Goal: Task Accomplishment & Management: Complete application form

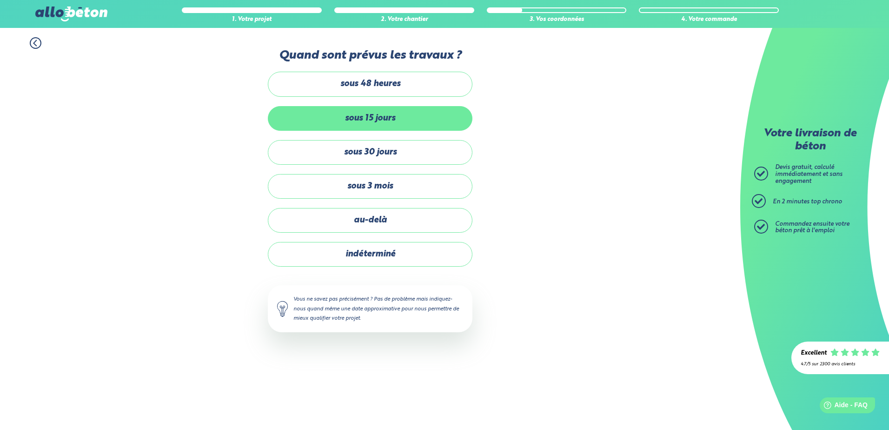
click at [397, 123] on label "sous 15 jours" at bounding box center [370, 118] width 205 height 25
click at [0, 0] on input "sous 15 jours" at bounding box center [0, 0] width 0 height 0
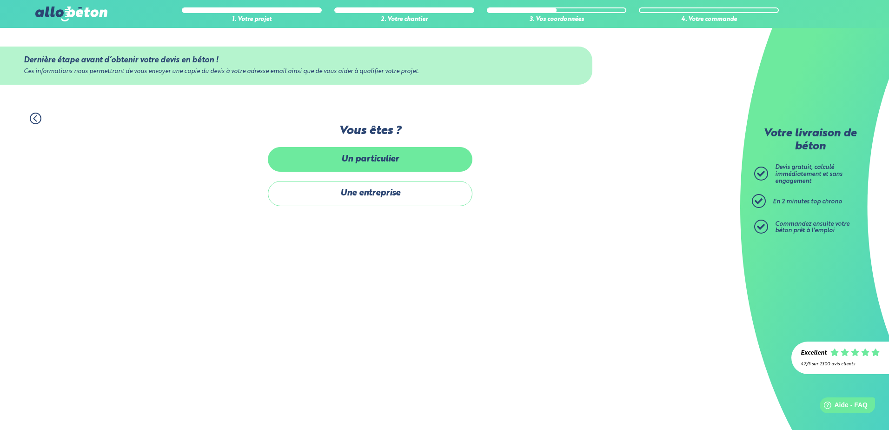
click at [391, 161] on label "Un particulier" at bounding box center [370, 159] width 205 height 25
click at [0, 0] on input "Un particulier" at bounding box center [0, 0] width 0 height 0
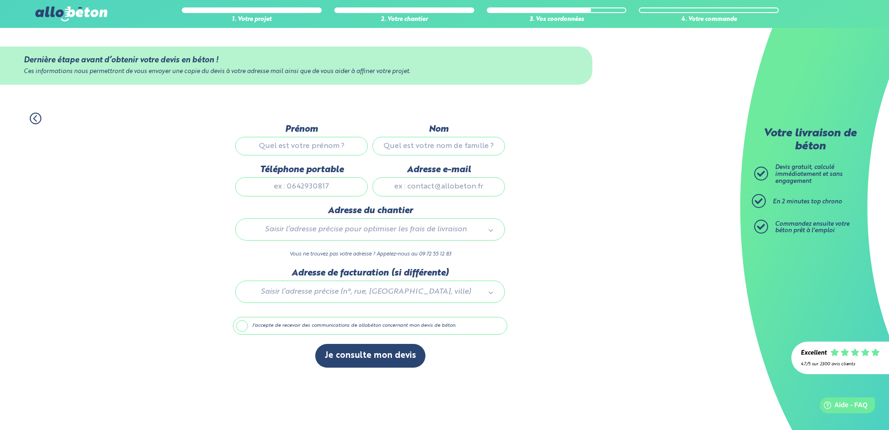
click at [308, 149] on input "Prénom" at bounding box center [301, 146] width 132 height 19
type input "amandine"
click at [430, 146] on input "Nom" at bounding box center [438, 146] width 132 height 19
type input "anasseau"
click at [352, 192] on input "Téléphone portable" at bounding box center [301, 186] width 132 height 19
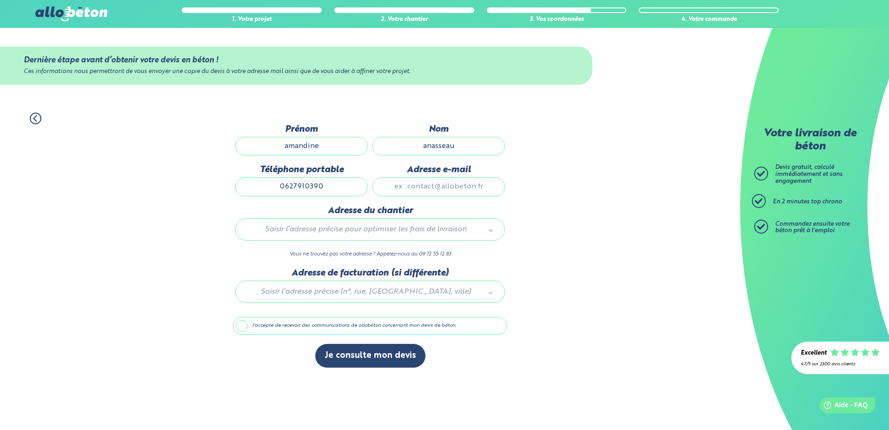
type input "0627910390"
click at [415, 190] on input "Adresse e-mail" at bounding box center [438, 186] width 132 height 19
type input "[EMAIL_ADDRESS][DOMAIN_NAME]"
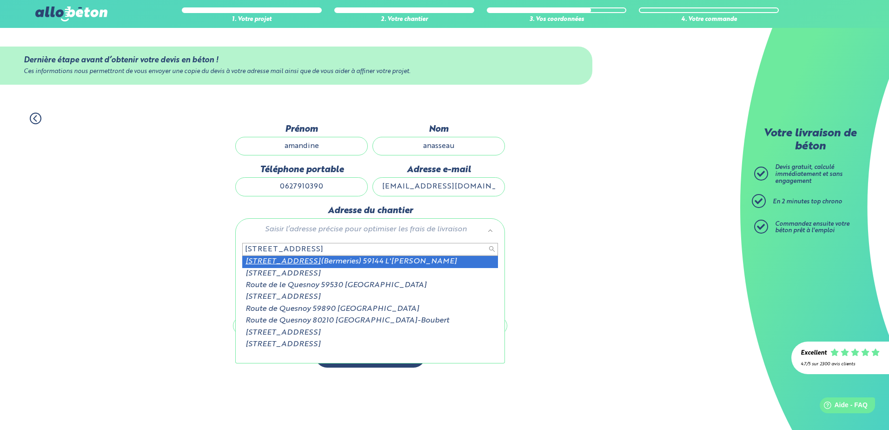
type input "[STREET_ADDRESS]"
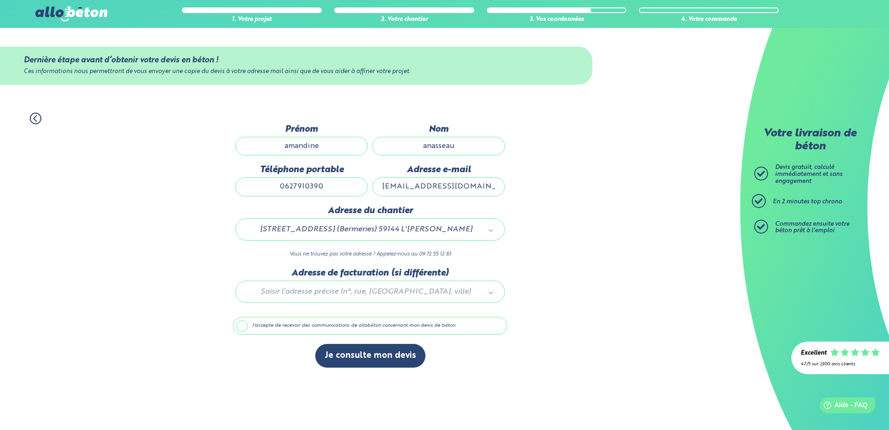
click at [335, 295] on div at bounding box center [370, 290] width 274 height 44
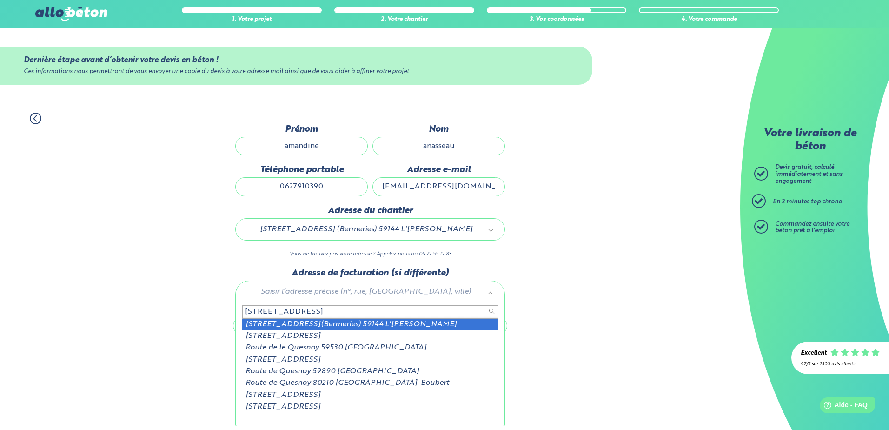
type input "[STREET_ADDRESS]"
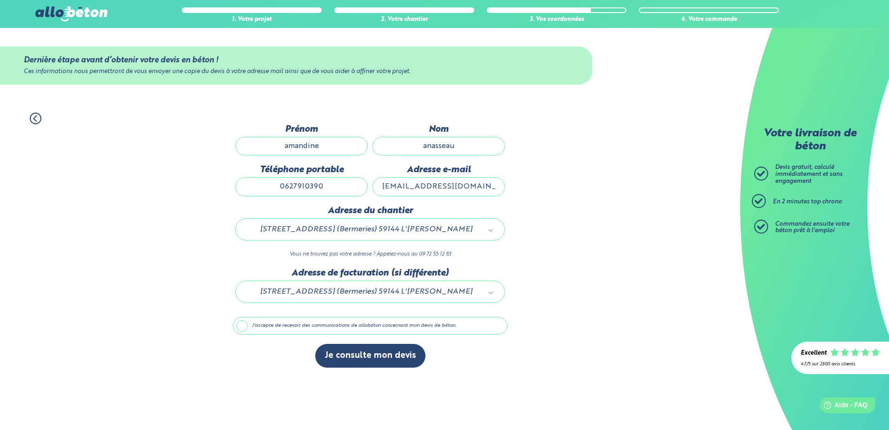
click at [241, 327] on label "J'accepte de recevoir des communications de allobéton concernant mon devis de b…" at bounding box center [370, 326] width 274 height 18
click at [0, 0] on input "J'accepte de recevoir des communications de allobéton concernant mon devis de b…" at bounding box center [0, 0] width 0 height 0
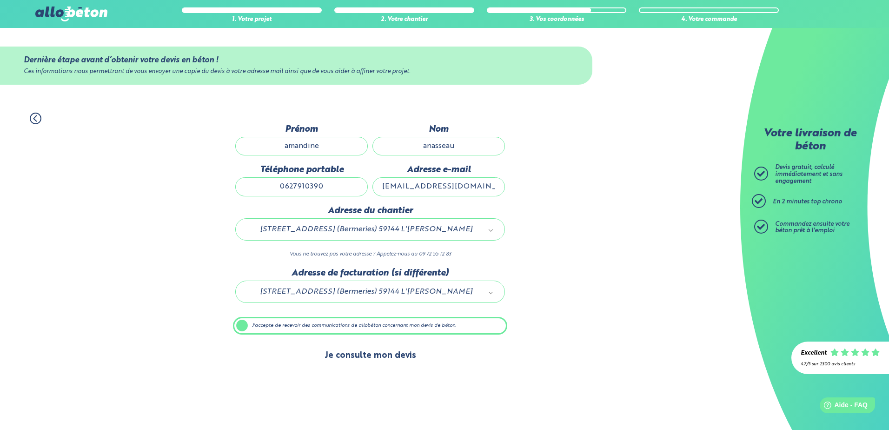
click at [393, 357] on button "Je consulte mon devis" at bounding box center [370, 356] width 110 height 24
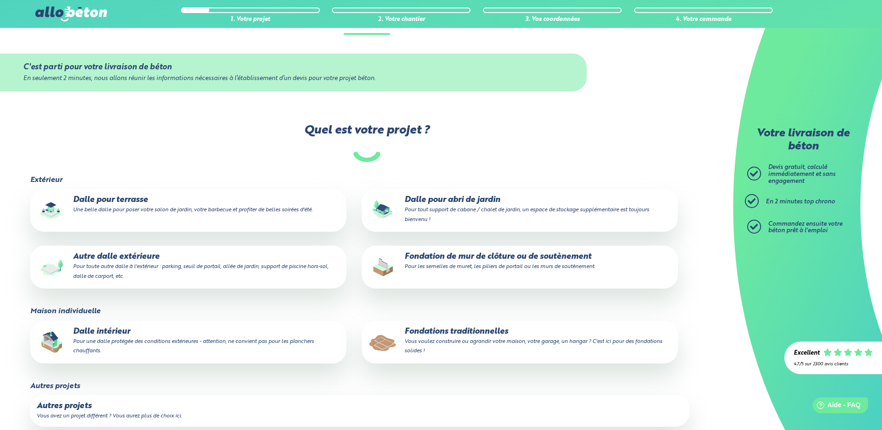
scroll to position [93, 0]
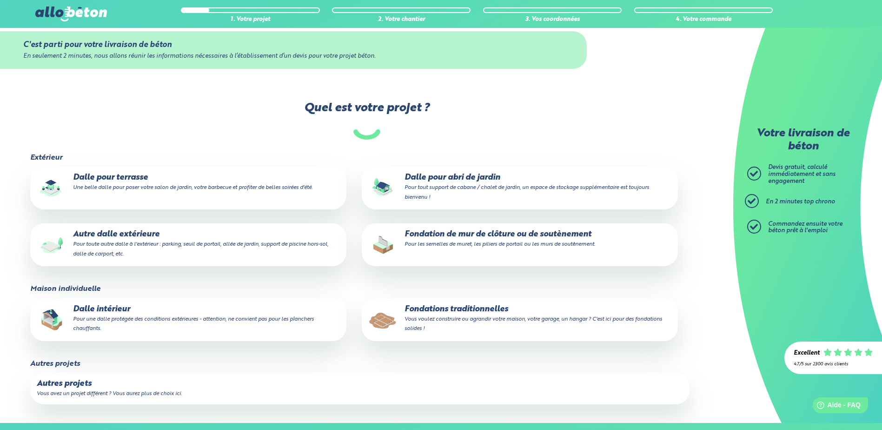
click at [473, 316] on small "Vous voulez construire ou agrandir votre maison, votre garage, un hangar ? C'es…" at bounding box center [533, 323] width 258 height 15
click at [0, 0] on input "Fondations traditionnelles Vous voulez construire ou agrandir votre maison, vot…" at bounding box center [0, 0] width 0 height 0
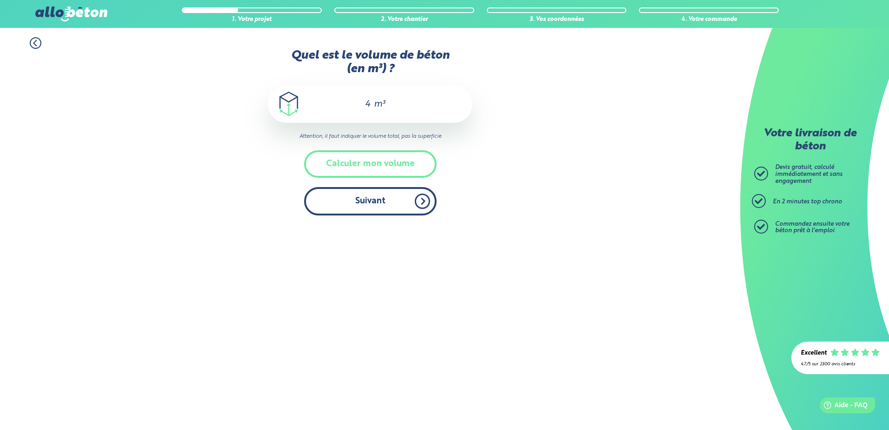
click at [381, 196] on button "Suivant" at bounding box center [370, 201] width 132 height 28
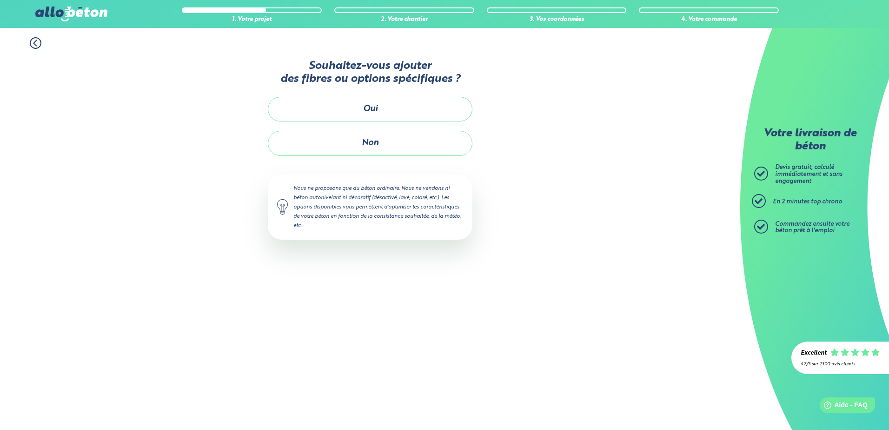
click at [398, 150] on button "Non" at bounding box center [370, 143] width 205 height 25
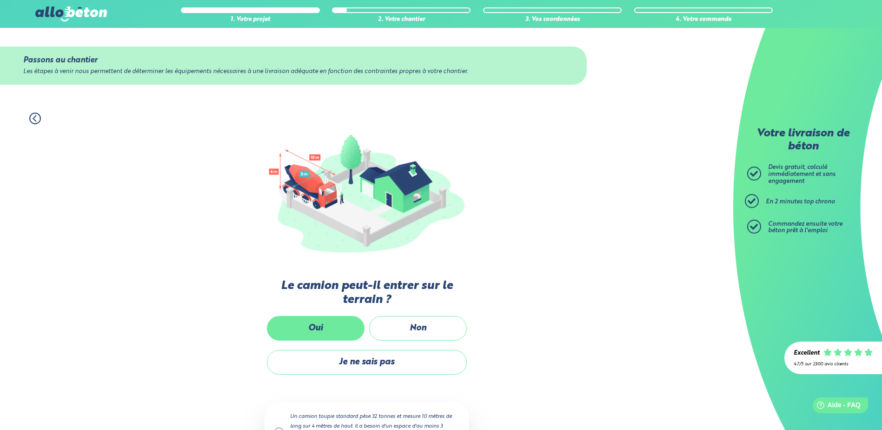
click at [308, 322] on label "Oui" at bounding box center [316, 328] width 98 height 25
click at [0, 0] on input "Oui" at bounding box center [0, 0] width 0 height 0
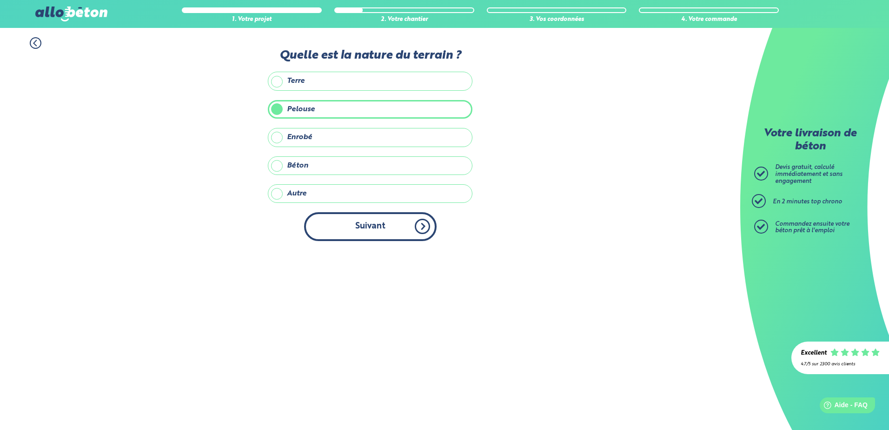
click at [348, 237] on button "Suivant" at bounding box center [370, 226] width 132 height 28
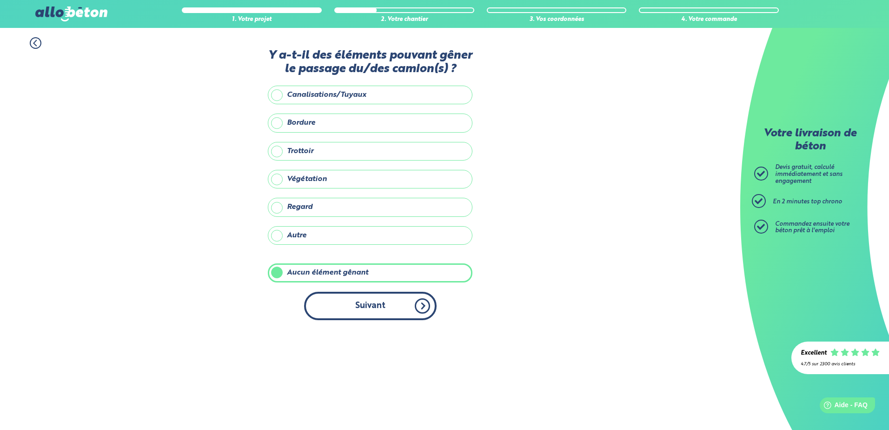
click at [378, 304] on button "Suivant" at bounding box center [370, 305] width 132 height 28
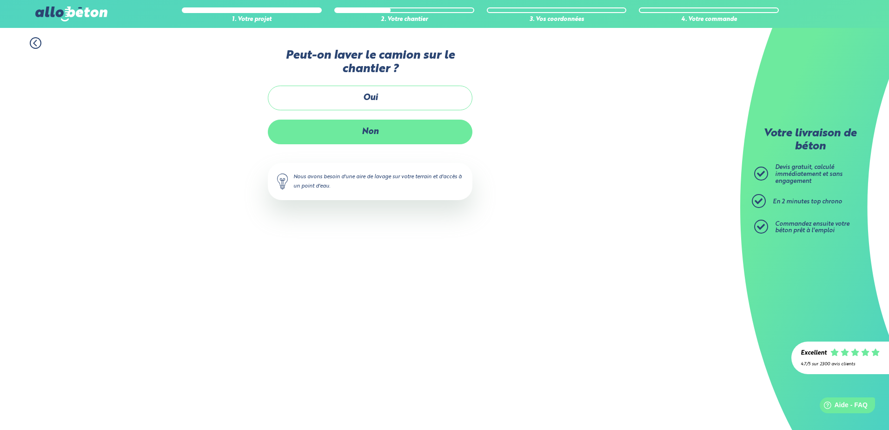
click at [385, 123] on label "Non" at bounding box center [370, 131] width 205 height 25
click at [0, 0] on input "Non" at bounding box center [0, 0] width 0 height 0
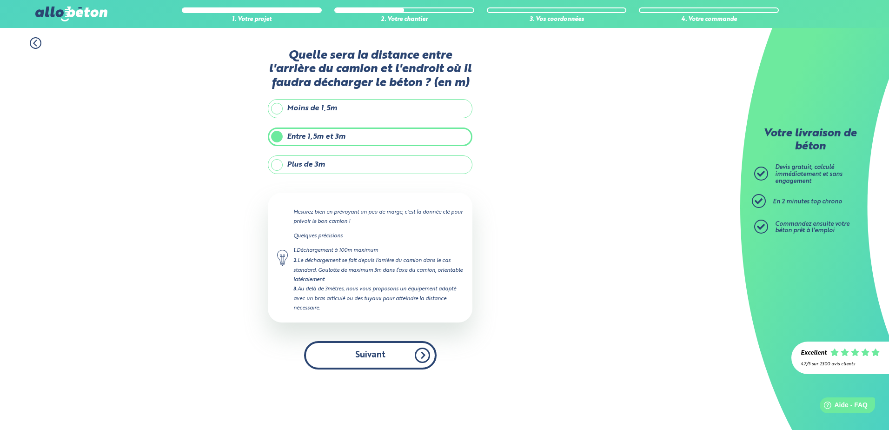
click at [422, 357] on button "Suivant" at bounding box center [370, 355] width 132 height 28
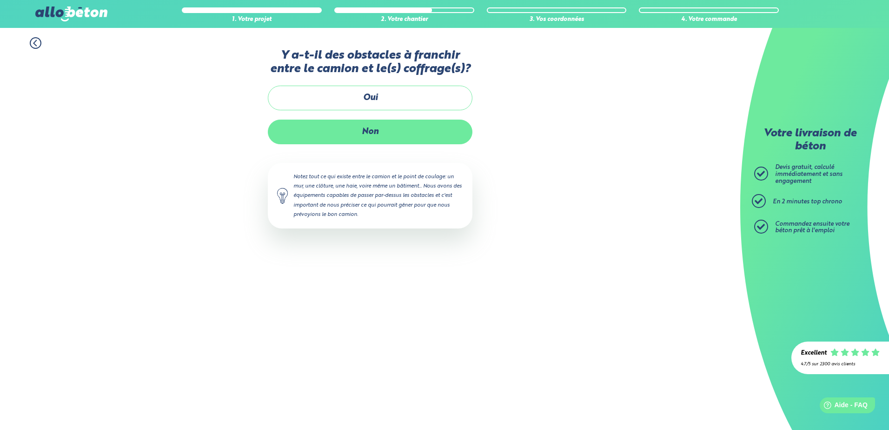
click at [371, 120] on label "Non" at bounding box center [370, 131] width 205 height 25
click at [0, 0] on input "Non" at bounding box center [0, 0] width 0 height 0
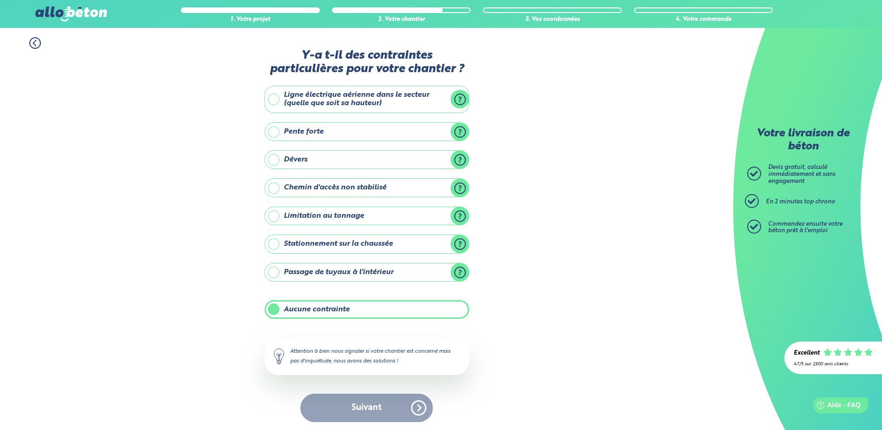
click at [411, 409] on div "Suivant" at bounding box center [366, 407] width 205 height 28
click at [357, 404] on div "Suivant" at bounding box center [366, 406] width 205 height 28
click at [329, 306] on label "Aucune contrainte" at bounding box center [366, 307] width 205 height 19
click at [0, 0] on input "Aucune contrainte" at bounding box center [0, 0] width 0 height 0
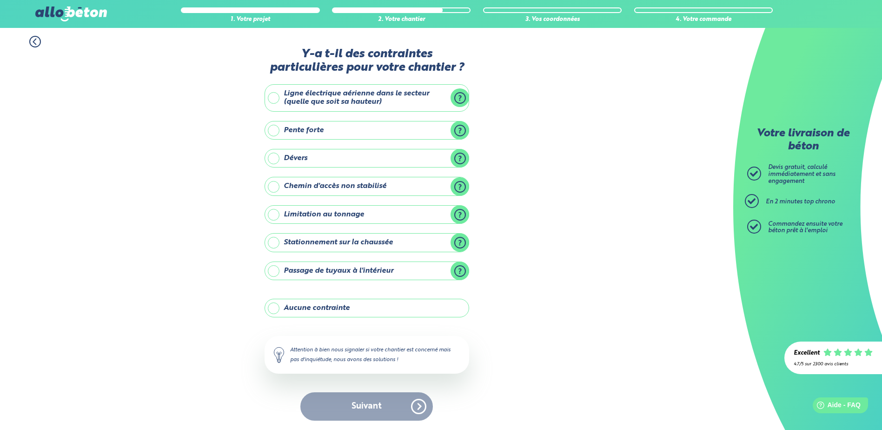
click at [311, 310] on label "Aucune contrainte" at bounding box center [366, 307] width 205 height 19
click at [0, 0] on input "Aucune contrainte" at bounding box center [0, 0] width 0 height 0
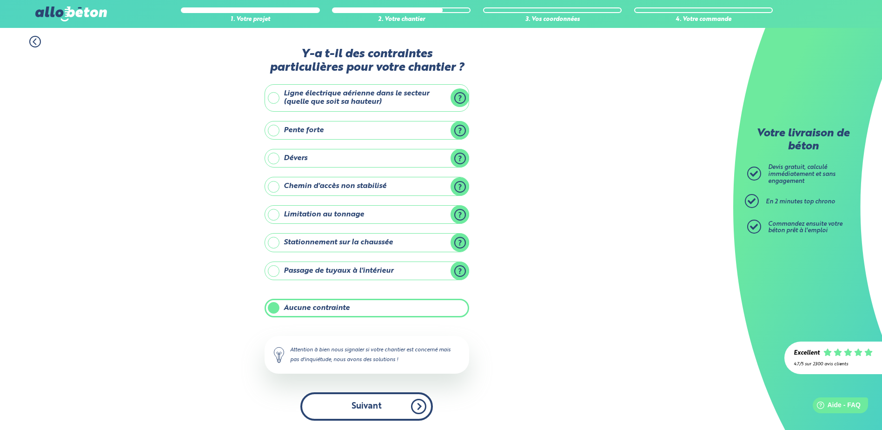
click at [386, 405] on button "Suivant" at bounding box center [366, 406] width 132 height 28
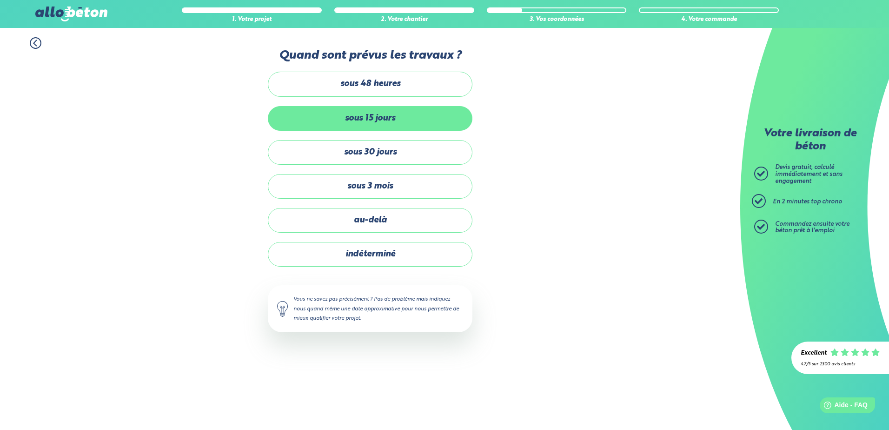
click at [387, 115] on label "sous 15 jours" at bounding box center [370, 118] width 205 height 25
click at [0, 0] on input "sous 15 jours" at bounding box center [0, 0] width 0 height 0
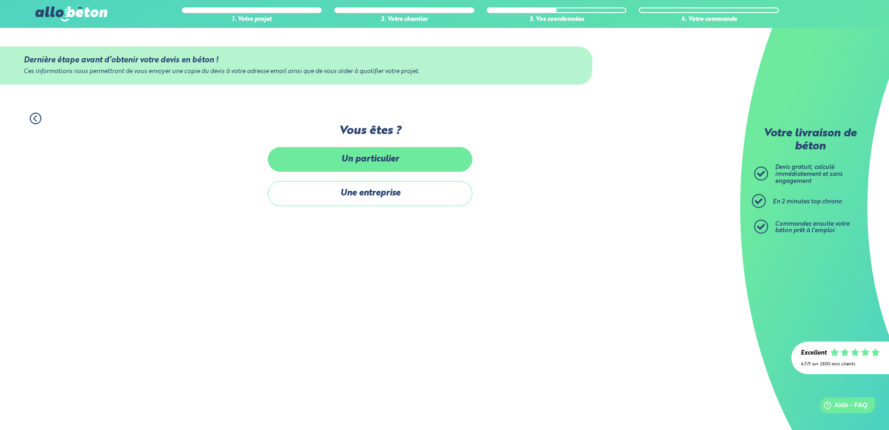
click at [386, 159] on label "Un particulier" at bounding box center [370, 159] width 205 height 25
click at [0, 0] on input "Un particulier" at bounding box center [0, 0] width 0 height 0
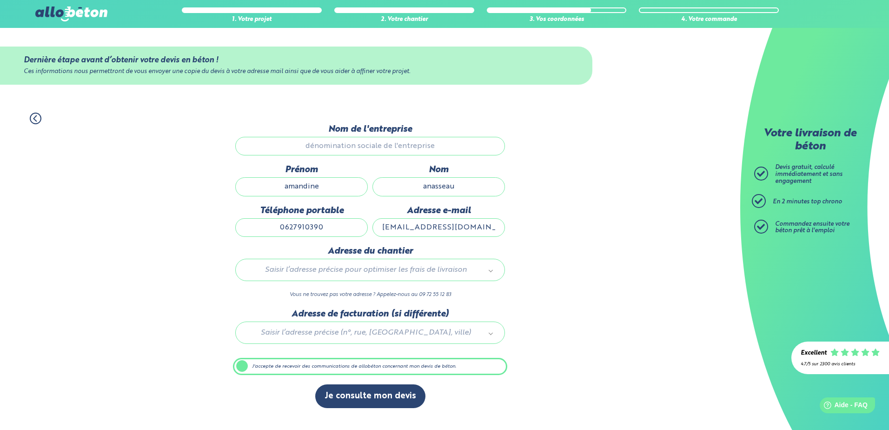
click at [436, 190] on input "anasseau" at bounding box center [438, 186] width 132 height 19
type input "ansseau"
drag, startPoint x: 37, startPoint y: 119, endPoint x: 53, endPoint y: 127, distance: 18.1
click at [36, 119] on icon at bounding box center [36, 118] width 12 height 12
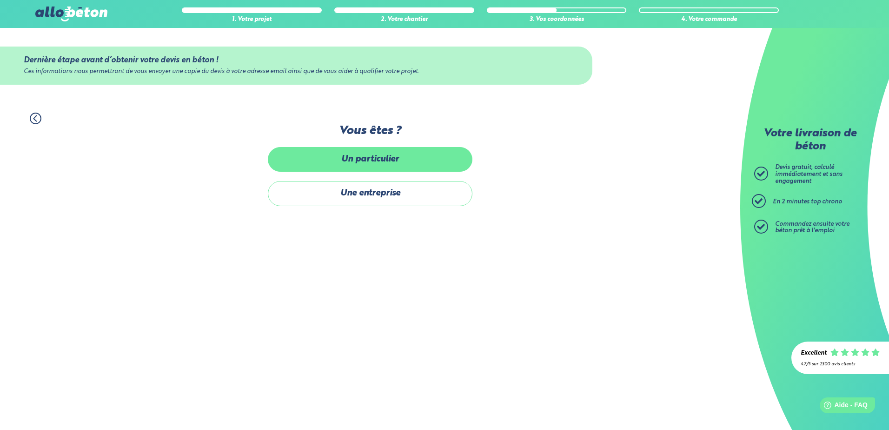
click at [367, 156] on label "Un particulier" at bounding box center [370, 159] width 205 height 25
click at [0, 0] on input "Un particulier" at bounding box center [0, 0] width 0 height 0
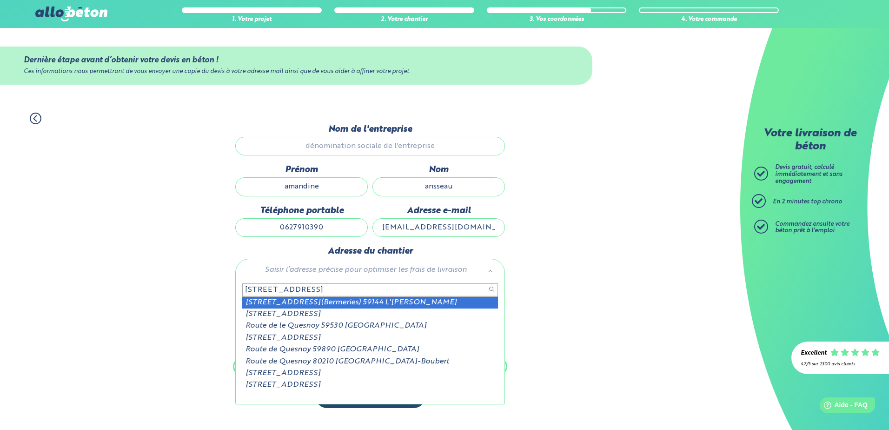
type input "[STREET_ADDRESS]"
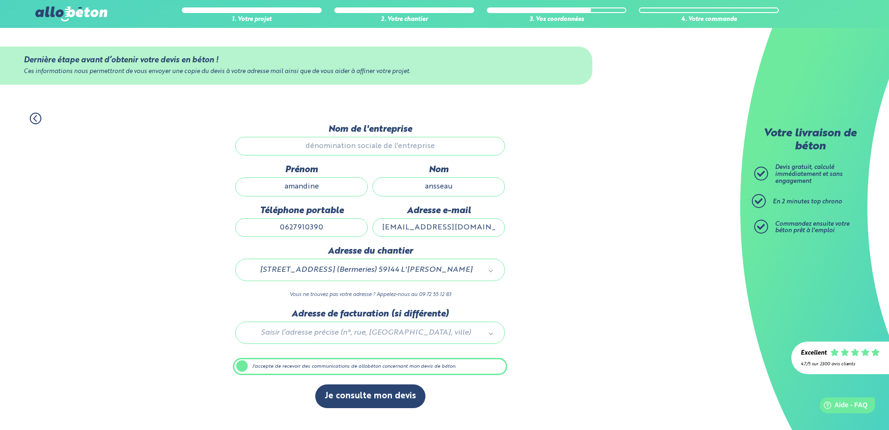
click at [404, 331] on div at bounding box center [370, 331] width 274 height 44
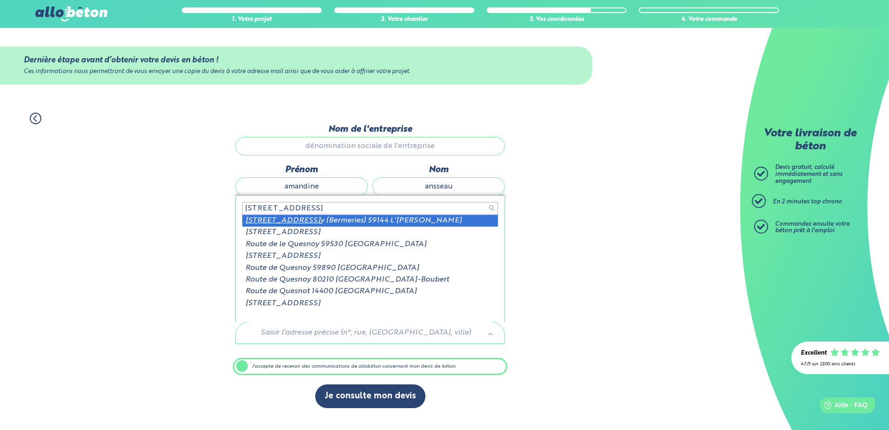
type input "[STREET_ADDRESS]"
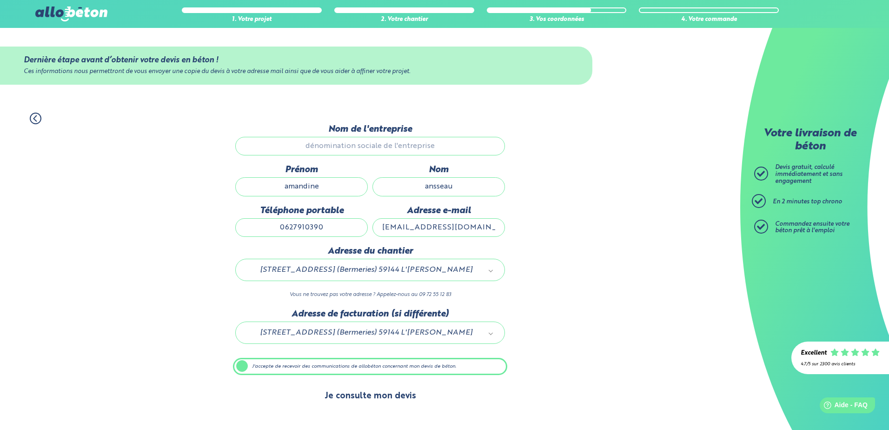
click at [393, 398] on button "Je consulte mon devis" at bounding box center [370, 396] width 110 height 24
click at [106, 147] on div "1. Votre projet 2. Votre chantier 3. Vos coordonnées 4. Votre commande Dernière…" at bounding box center [370, 260] width 740 height 314
click at [346, 146] on input "Nom de l'entreprise" at bounding box center [370, 146] width 270 height 19
drag, startPoint x: 465, startPoint y: 145, endPoint x: 370, endPoint y: 139, distance: 95.0
click at [370, 139] on input "Nom de l'entreprise" at bounding box center [370, 146] width 270 height 19
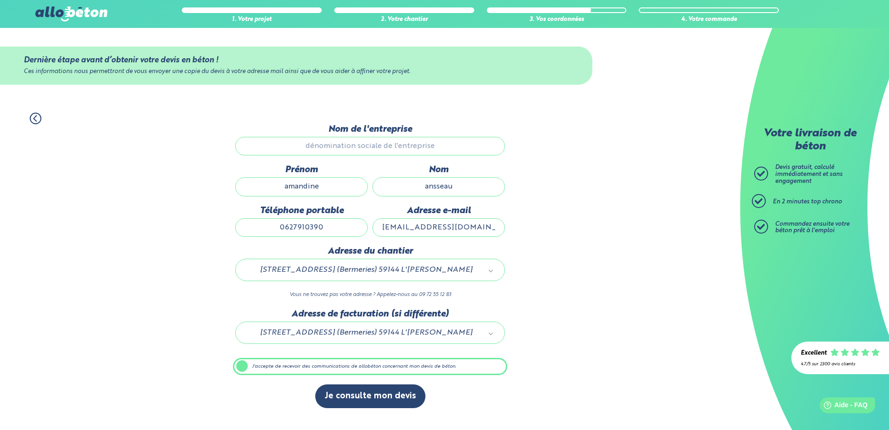
click at [392, 141] on input "Nom de l'entreprise" at bounding box center [370, 146] width 270 height 19
click at [247, 367] on label "J'accepte de recevoir des communications de allobéton concernant mon devis de b…" at bounding box center [370, 366] width 274 height 18
click at [0, 0] on input "J'accepte de recevoir des communications de allobéton concernant mon devis de b…" at bounding box center [0, 0] width 0 height 0
drag, startPoint x: 240, startPoint y: 365, endPoint x: 322, endPoint y: 384, distance: 83.9
click at [240, 365] on label "J'accepte de recevoir des communications de allobéton concernant mon devis de b…" at bounding box center [370, 366] width 274 height 18
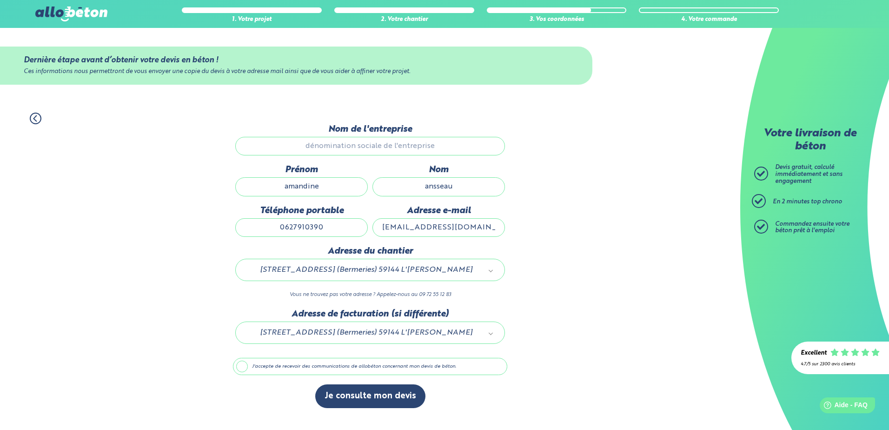
click at [0, 0] on input "J'accepte de recevoir des communications de allobéton concernant mon devis de b…" at bounding box center [0, 0] width 0 height 0
click at [40, 121] on circle at bounding box center [35, 118] width 11 height 11
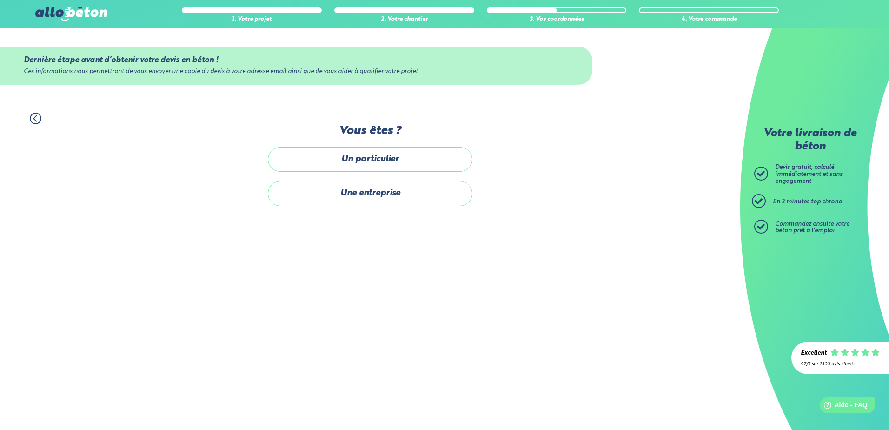
click at [399, 158] on label "Un particulier" at bounding box center [370, 159] width 205 height 25
click at [0, 0] on input "Un particulier" at bounding box center [0, 0] width 0 height 0
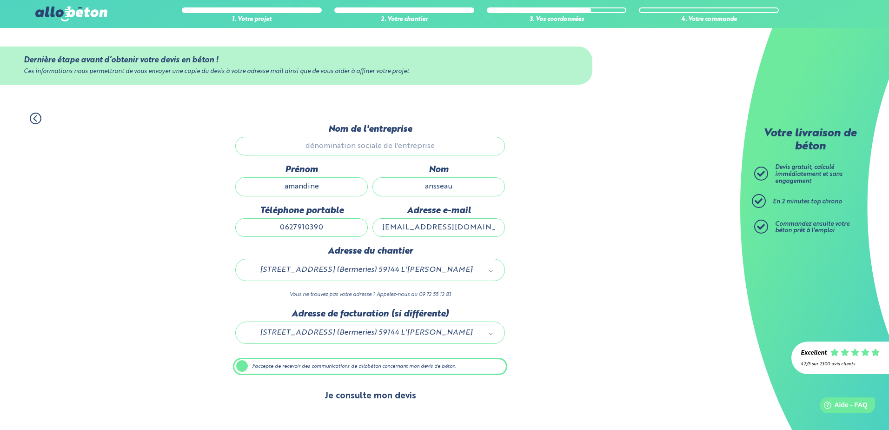
click at [347, 396] on button "Je consulte mon devis" at bounding box center [370, 396] width 110 height 24
click at [400, 396] on button "Je consulte mon devis" at bounding box center [370, 396] width 110 height 24
click at [370, 391] on button "Je consulte mon devis" at bounding box center [370, 396] width 110 height 24
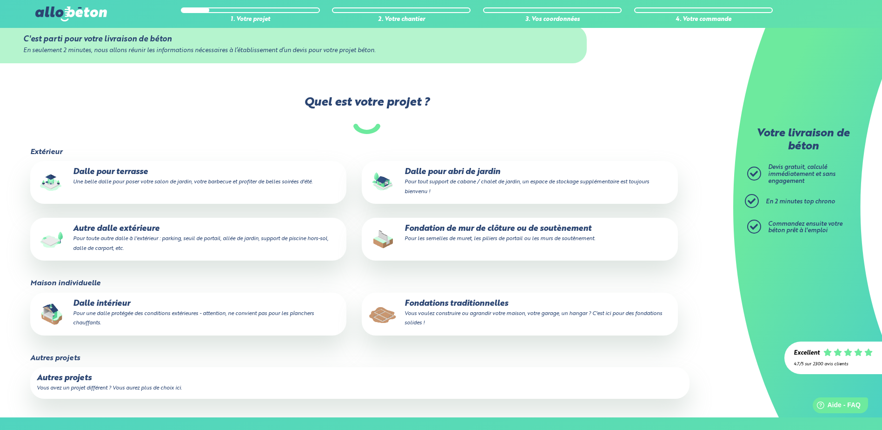
scroll to position [139, 0]
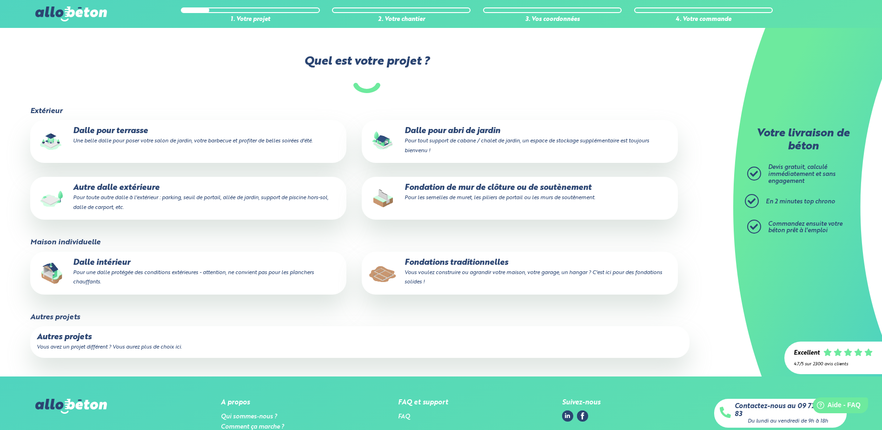
click at [478, 270] on small "Vous voulez construire ou agrandir votre maison, votre garage, un hangar ? C'es…" at bounding box center [533, 277] width 258 height 15
click at [0, 0] on input "Fondations traditionnelles Vous voulez construire ou agrandir votre maison, vot…" at bounding box center [0, 0] width 0 height 0
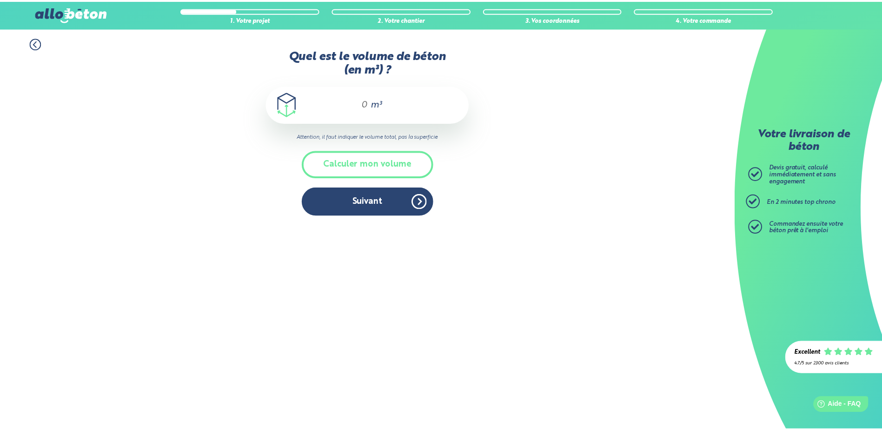
scroll to position [9, 0]
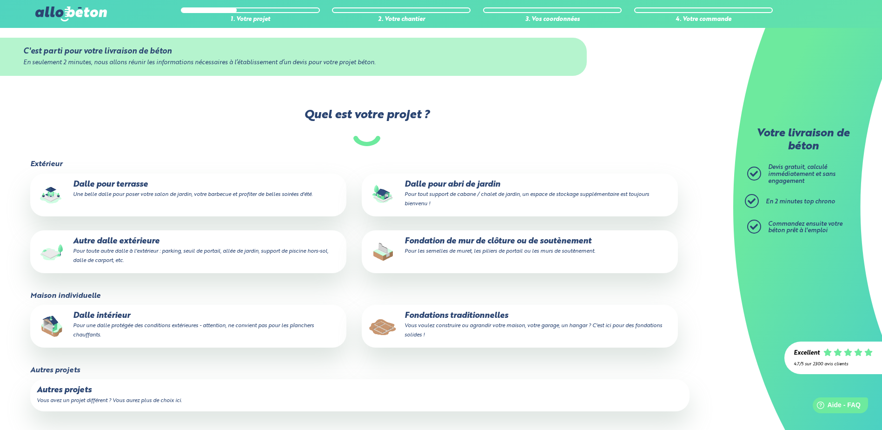
click at [449, 331] on p "Fondations traditionnelles Vous voulez construire ou agrandir votre maison, vot…" at bounding box center [519, 325] width 303 height 28
click at [0, 0] on input "Fondations traditionnelles Vous voulez construire ou agrandir votre maison, vot…" at bounding box center [0, 0] width 0 height 0
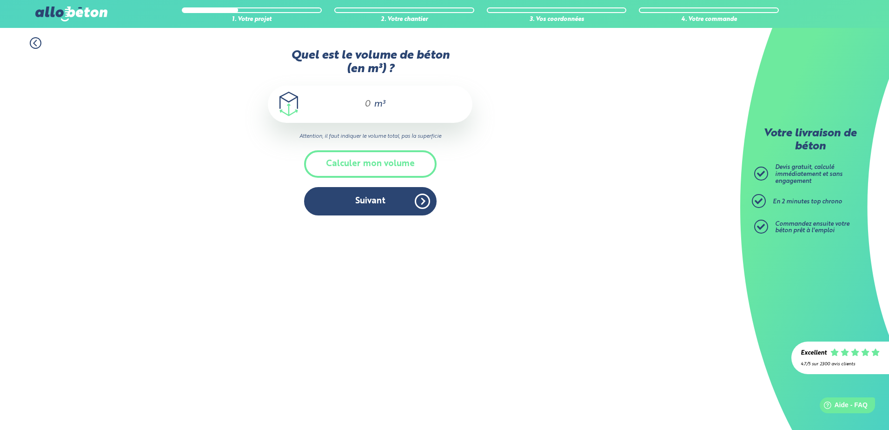
click at [357, 109] on input "Quel est le volume de béton (en m³) ?" at bounding box center [364, 104] width 16 height 11
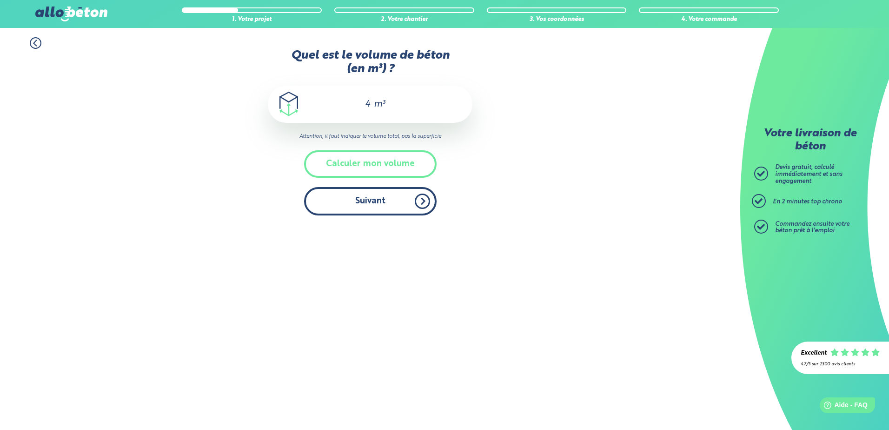
type input "4"
click at [393, 198] on button "Suivant" at bounding box center [370, 201] width 132 height 28
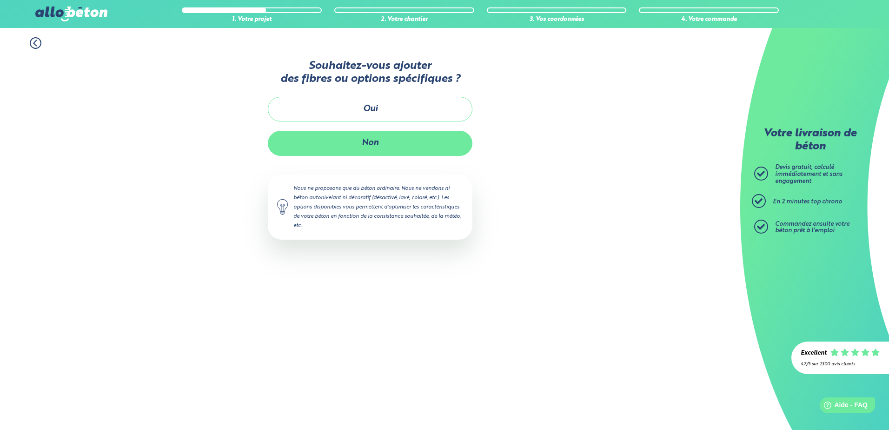
click at [376, 136] on button "Non" at bounding box center [370, 143] width 205 height 25
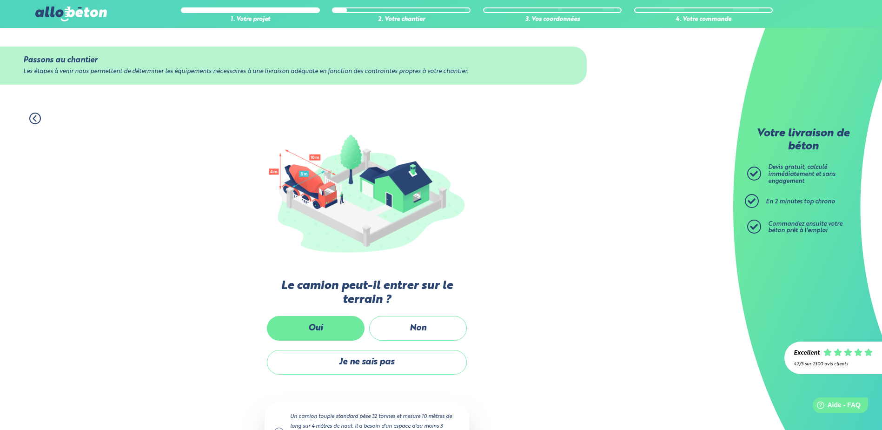
click at [321, 333] on label "Oui" at bounding box center [316, 328] width 98 height 25
click at [0, 0] on input "Oui" at bounding box center [0, 0] width 0 height 0
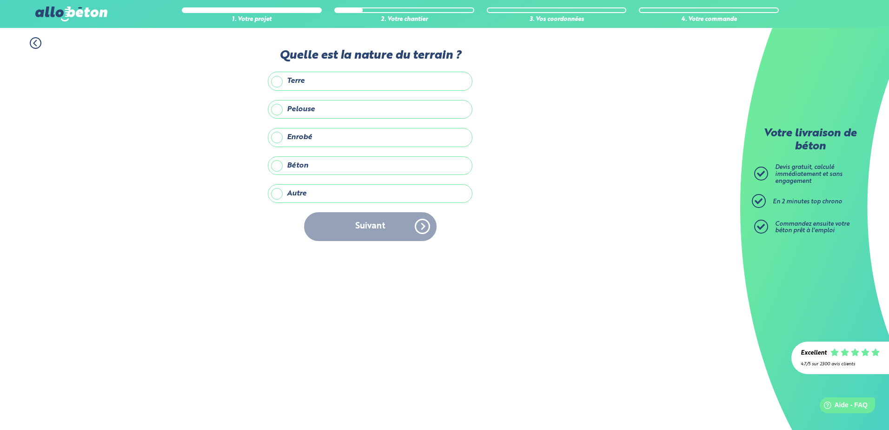
click at [311, 108] on label "Pelouse" at bounding box center [370, 109] width 205 height 19
click at [0, 0] on input "Pelouse" at bounding box center [0, 0] width 0 height 0
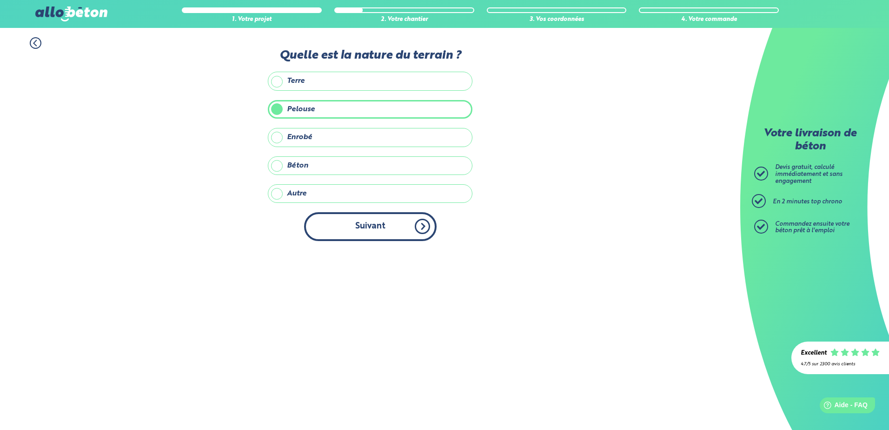
click at [390, 224] on button "Suivant" at bounding box center [370, 226] width 132 height 28
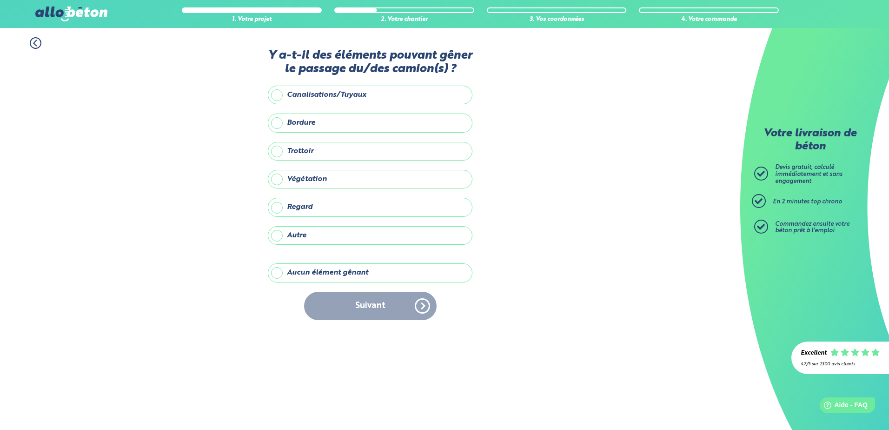
drag, startPoint x: 342, startPoint y: 269, endPoint x: 373, endPoint y: 307, distance: 49.5
click at [342, 270] on label "Aucun élément gênant" at bounding box center [370, 272] width 205 height 19
click at [0, 0] on input "Aucun élément gênant" at bounding box center [0, 0] width 0 height 0
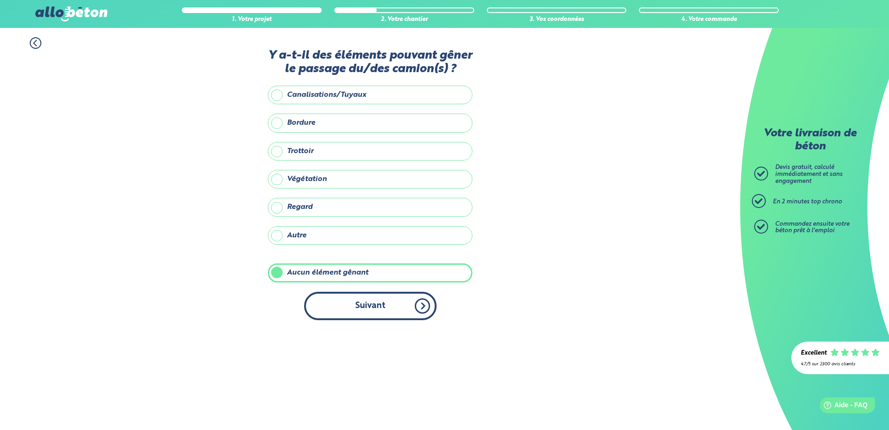
click at [412, 316] on button "Suivant" at bounding box center [370, 305] width 132 height 28
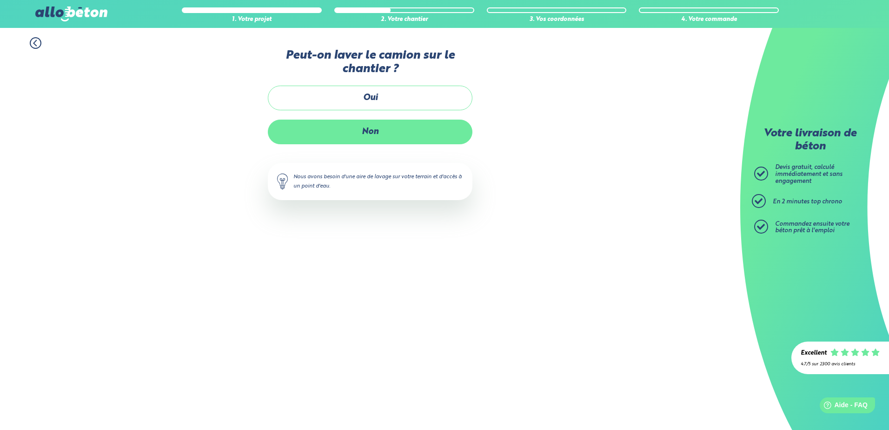
click at [376, 141] on label "Non" at bounding box center [370, 131] width 205 height 25
click at [0, 0] on input "Non" at bounding box center [0, 0] width 0 height 0
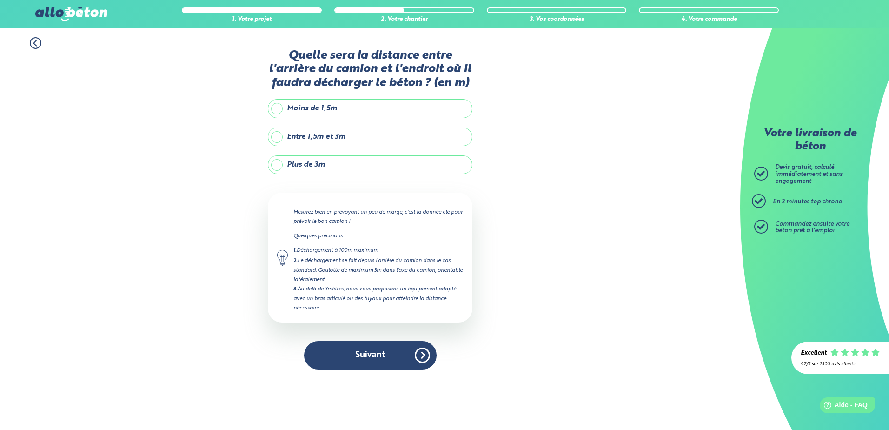
click at [315, 128] on label "Entre 1,5m et 3m" at bounding box center [370, 136] width 205 height 19
click at [0, 0] on input "Entre 1,5m et 3m" at bounding box center [0, 0] width 0 height 0
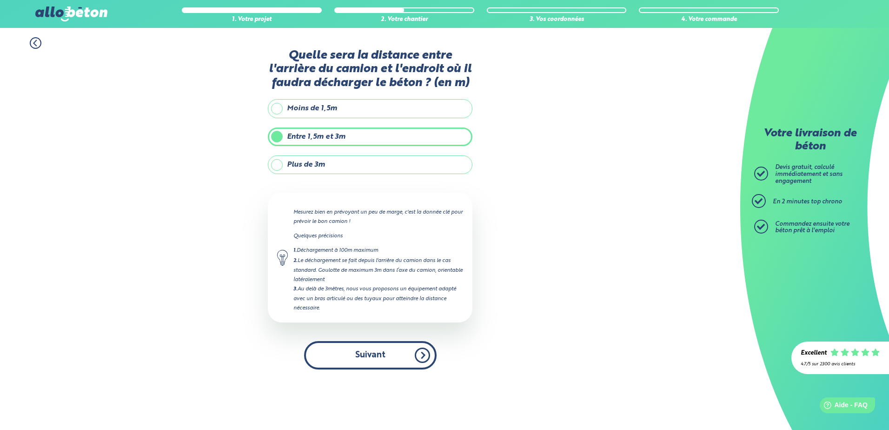
click at [398, 347] on button "Suivant" at bounding box center [370, 355] width 132 height 28
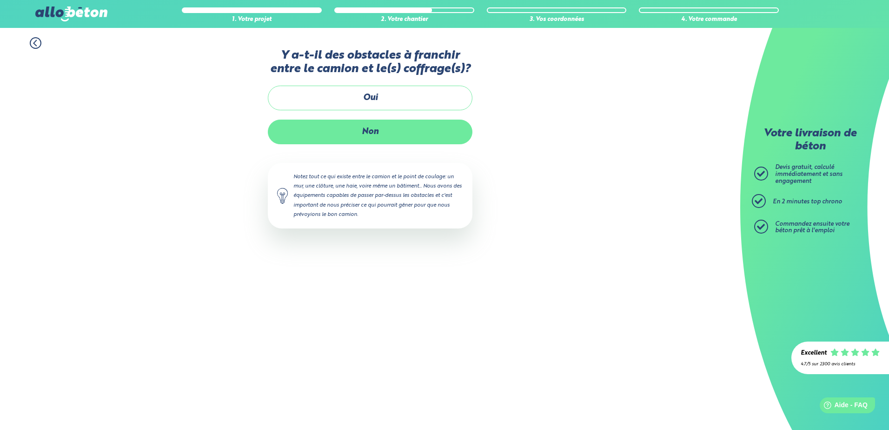
click at [396, 135] on label "Non" at bounding box center [370, 131] width 205 height 25
click at [0, 0] on input "Non" at bounding box center [0, 0] width 0 height 0
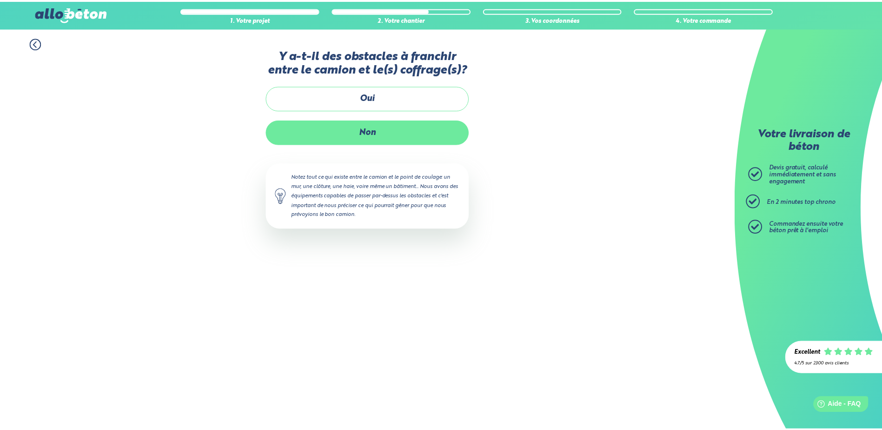
scroll to position [1, 0]
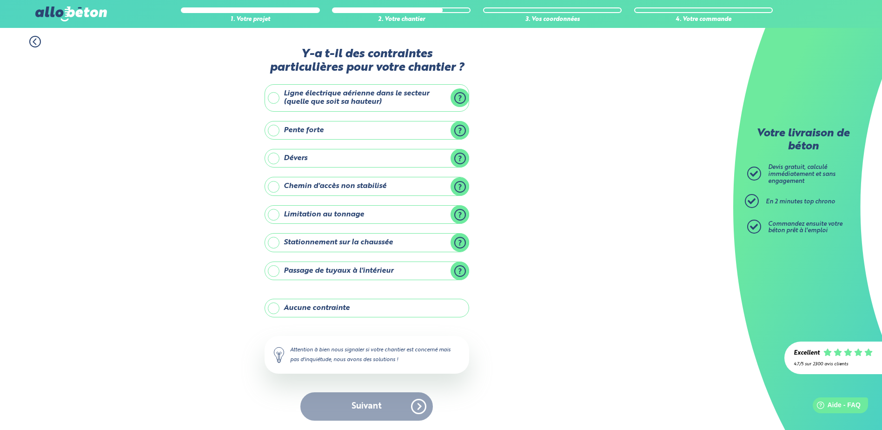
click at [275, 310] on label "Aucune contrainte" at bounding box center [366, 307] width 205 height 19
click at [0, 0] on input "Aucune contrainte" at bounding box center [0, 0] width 0 height 0
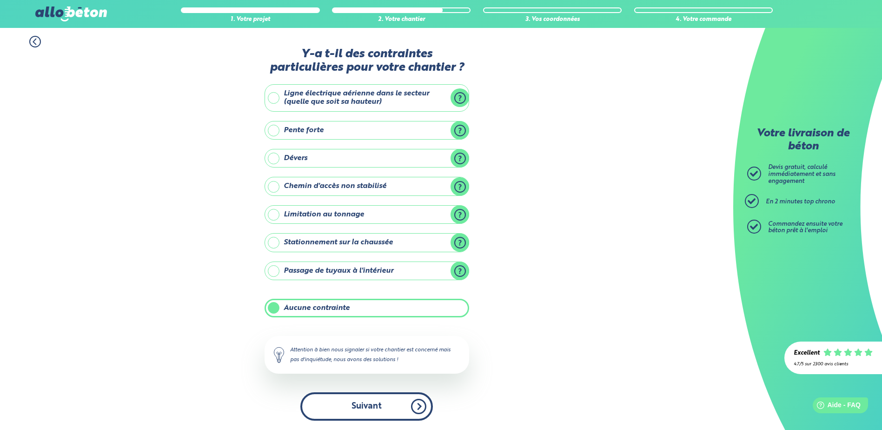
click at [419, 403] on button "Suivant" at bounding box center [366, 406] width 132 height 28
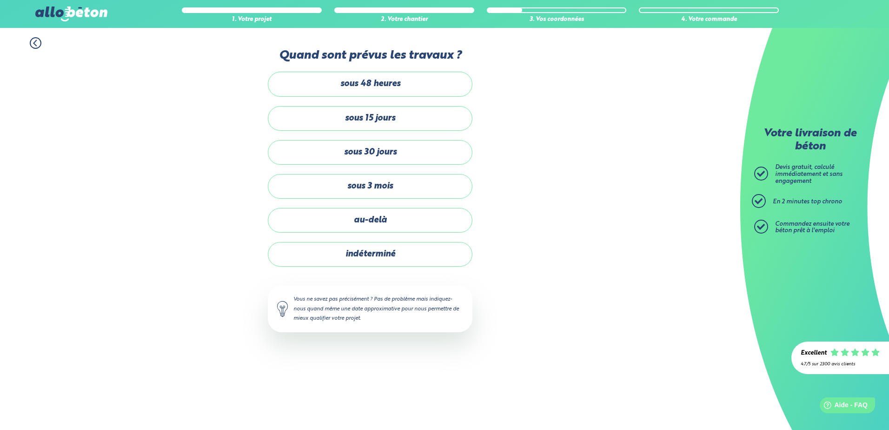
click at [418, 123] on label "sous 15 jours" at bounding box center [370, 118] width 205 height 25
click at [0, 0] on input "sous 15 jours" at bounding box center [0, 0] width 0 height 0
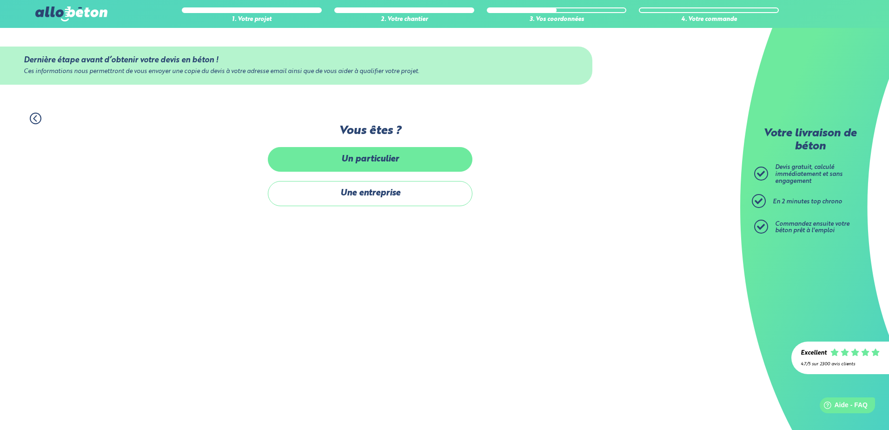
click at [409, 158] on label "Un particulier" at bounding box center [370, 159] width 205 height 25
click at [0, 0] on input "Un particulier" at bounding box center [0, 0] width 0 height 0
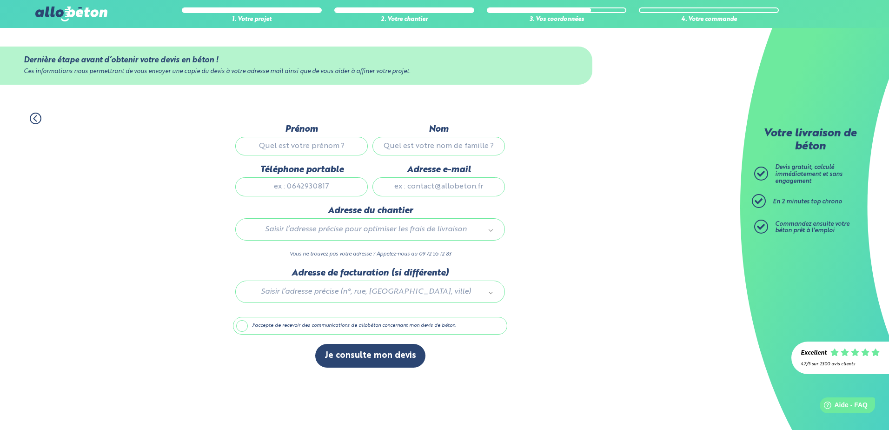
click at [344, 149] on input "Prénom" at bounding box center [301, 146] width 132 height 19
type input "amandine"
click at [387, 143] on input "Nom" at bounding box center [438, 146] width 132 height 19
type input "ansseau"
click at [353, 184] on input "Téléphone portable" at bounding box center [301, 186] width 132 height 19
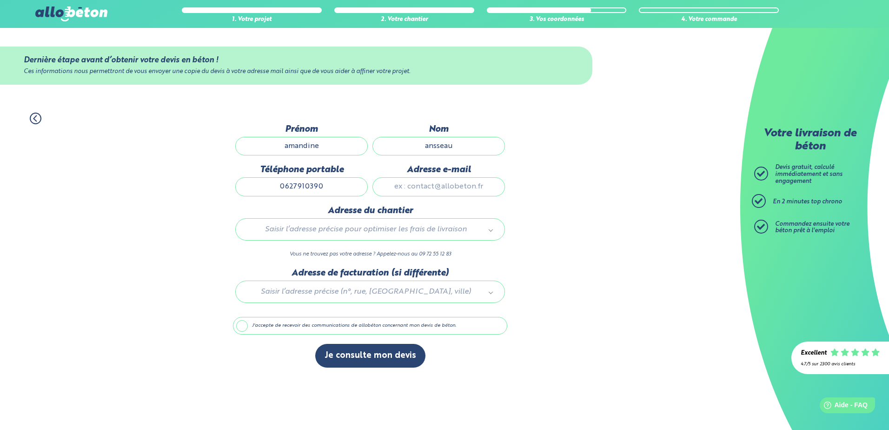
type input "0627910390"
click at [415, 196] on input "Adresse e-mail" at bounding box center [438, 186] width 132 height 19
type input "[EMAIL_ADDRESS][DOMAIN_NAME]"
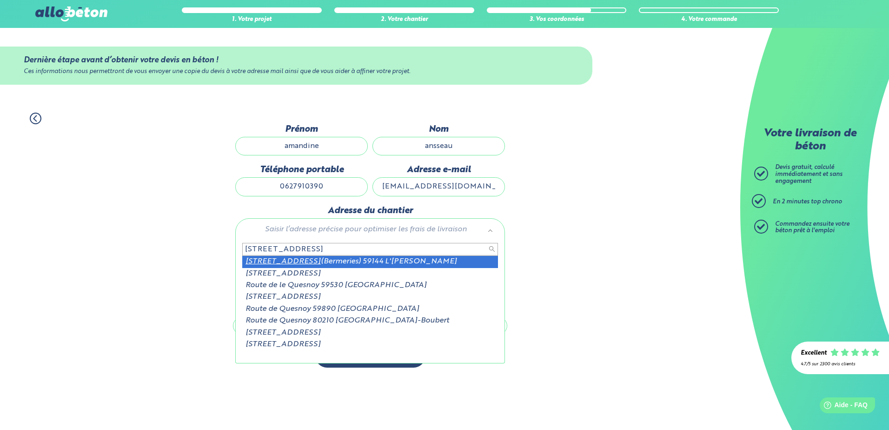
type input "[STREET_ADDRESS]"
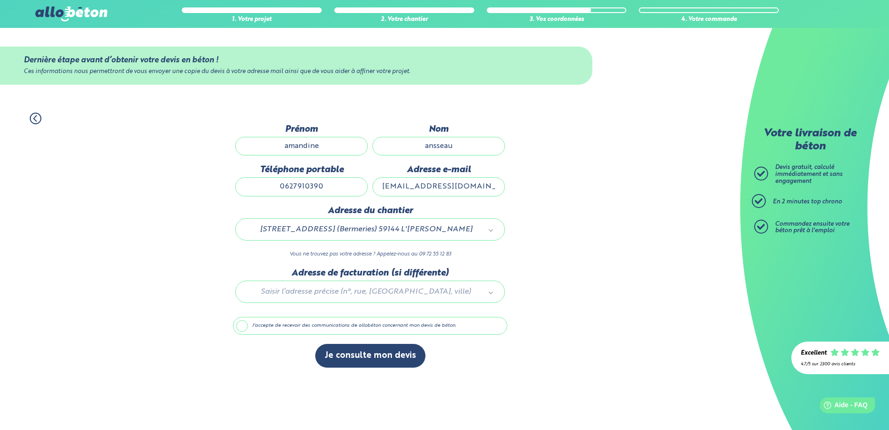
click at [334, 290] on div at bounding box center [370, 290] width 274 height 44
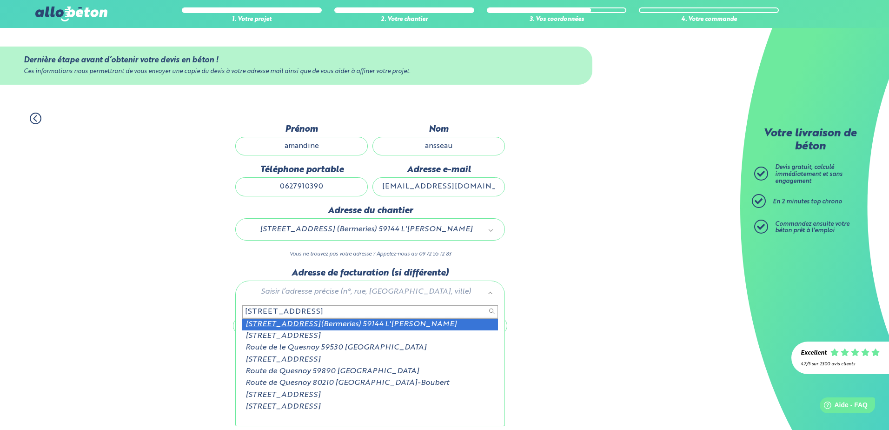
type input "[STREET_ADDRESS]"
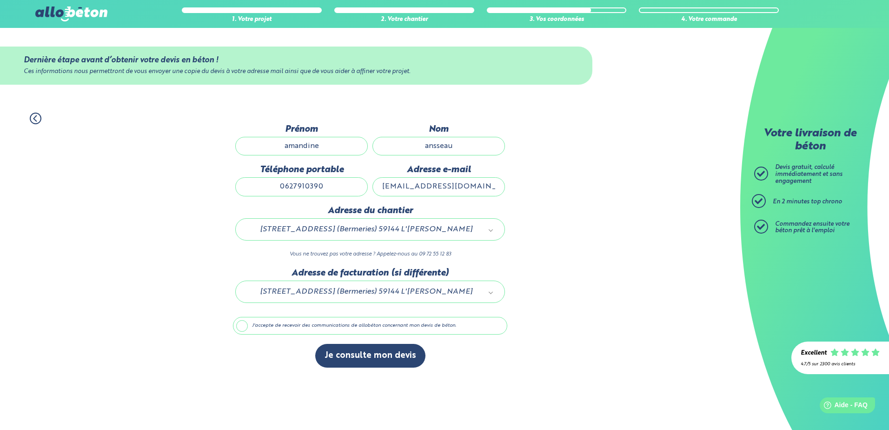
drag, startPoint x: 314, startPoint y: 332, endPoint x: 320, endPoint y: 335, distance: 6.2
click at [314, 332] on label "J'accepte de recevoir des communications de allobéton concernant mon devis de b…" at bounding box center [370, 326] width 274 height 18
click at [0, 0] on input "J'accepte de recevoir des communications de allobéton concernant mon devis de b…" at bounding box center [0, 0] width 0 height 0
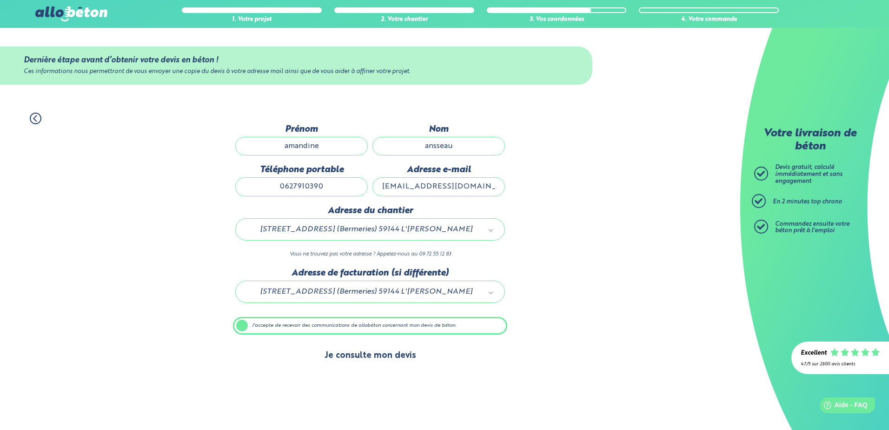
click at [345, 353] on button "Je consulte mon devis" at bounding box center [370, 356] width 110 height 24
